Goal: Understand process/instructions

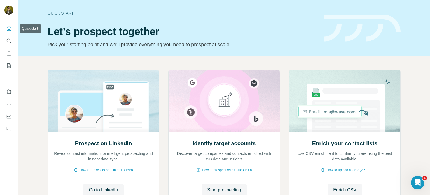
click at [10, 27] on icon "Quick start" at bounding box center [9, 28] width 4 height 4
click at [11, 29] on icon "Quick start" at bounding box center [9, 29] width 6 height 6
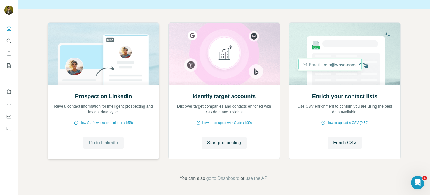
click at [98, 141] on span "Go to LinkedIn" at bounding box center [103, 142] width 29 height 7
